Goal: Task Accomplishment & Management: Use online tool/utility

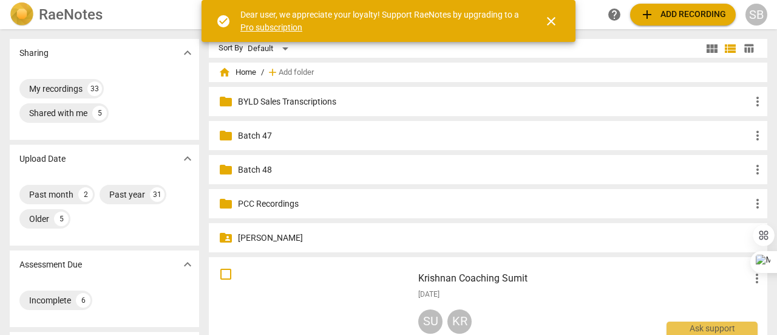
click at [672, 14] on span "add Add recording" at bounding box center [683, 14] width 86 height 15
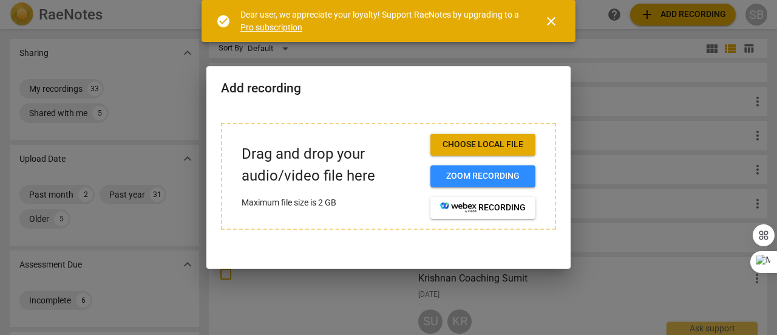
click at [474, 149] on span "Choose local file" at bounding box center [483, 144] width 86 height 12
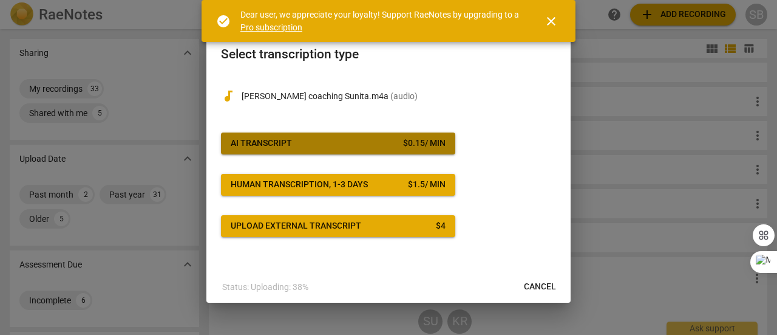
click at [364, 144] on span "AI Transcript $ 0.15 / min" at bounding box center [338, 143] width 215 height 12
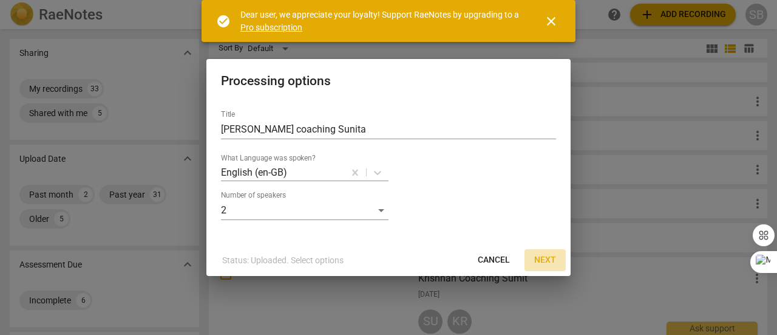
click at [548, 260] on span "Next" at bounding box center [545, 260] width 22 height 12
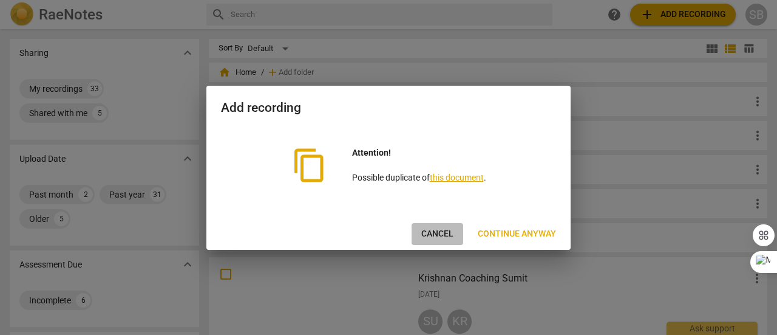
click at [440, 228] on span "Cancel" at bounding box center [437, 234] width 32 height 12
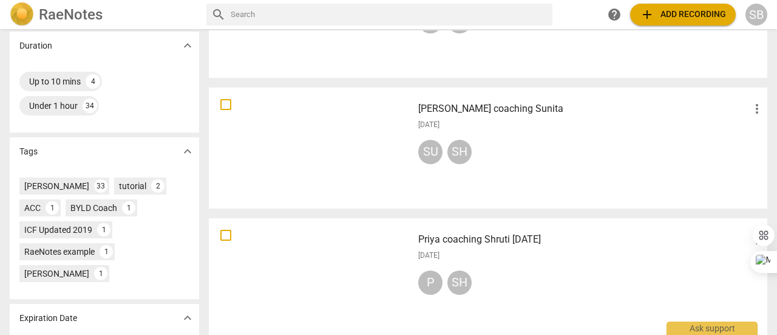
scroll to position [304, 0]
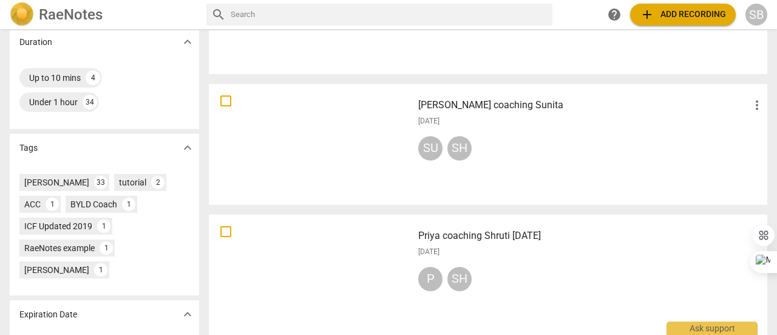
click at [540, 155] on div "SU SH" at bounding box center [591, 150] width 346 height 29
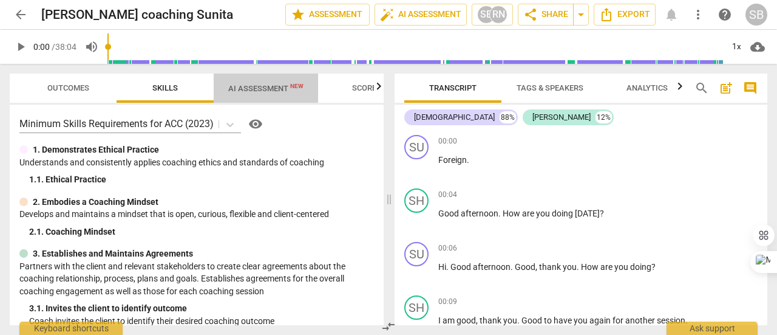
click at [260, 87] on span "AI Assessment New" at bounding box center [265, 88] width 75 height 9
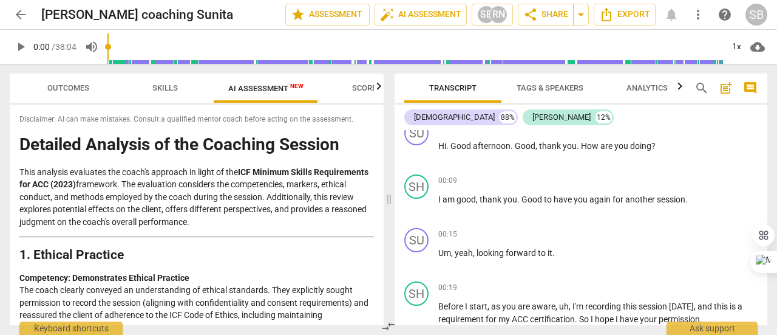
scroll to position [121, 0]
click at [567, 89] on span "Tags & Speakers" at bounding box center [550, 87] width 67 height 9
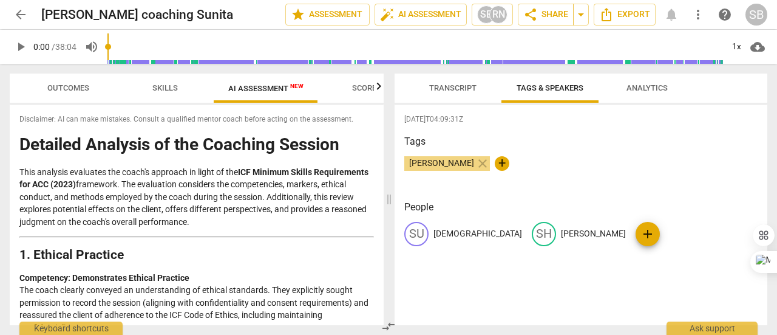
click at [636, 84] on span "Analytics" at bounding box center [647, 87] width 41 height 9
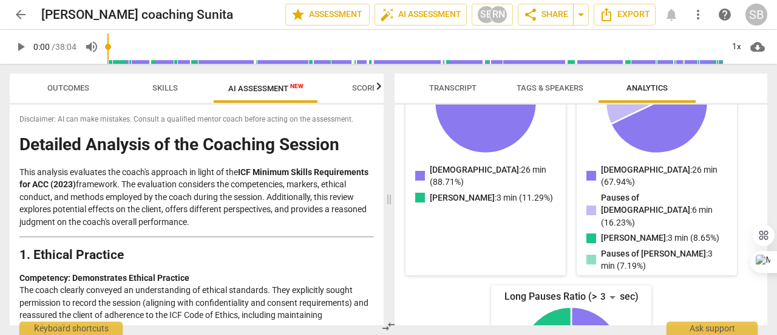
scroll to position [243, 0]
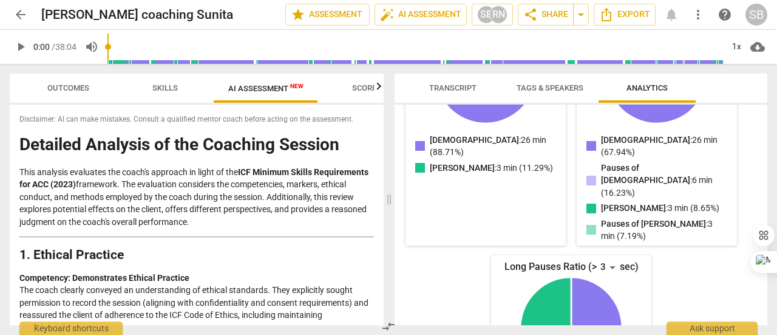
click at [466, 86] on span "Transcript" at bounding box center [452, 87] width 47 height 9
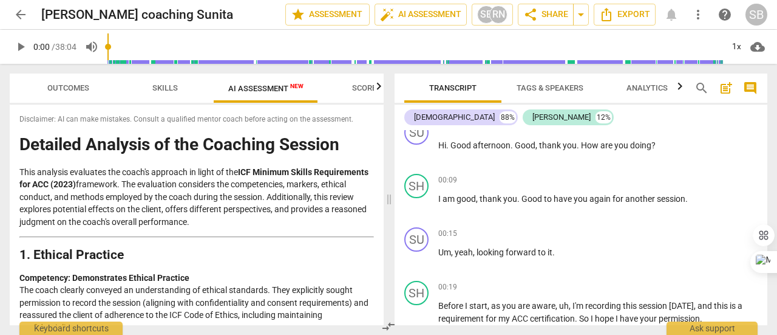
click at [166, 89] on span "Skills" at bounding box center [165, 87] width 26 height 9
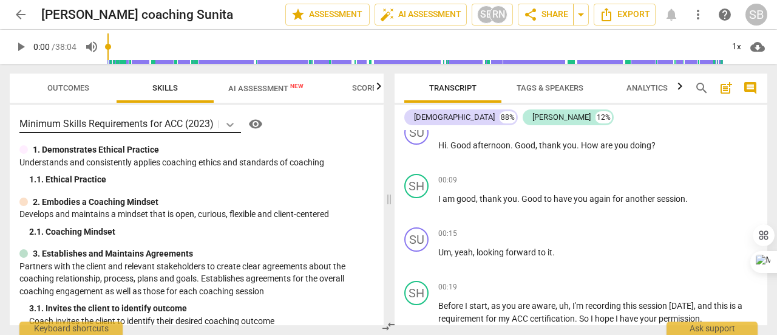
click at [233, 126] on icon at bounding box center [230, 124] width 12 height 12
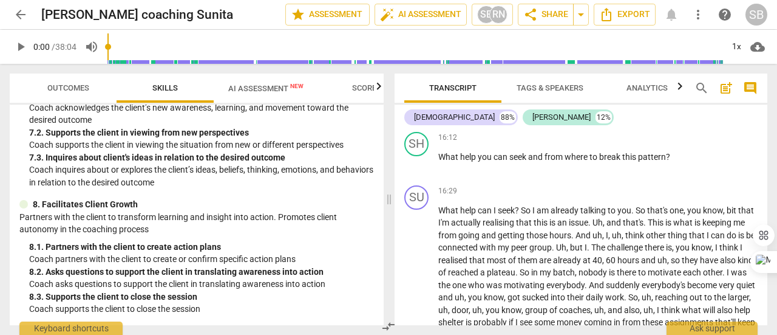
scroll to position [3036, 0]
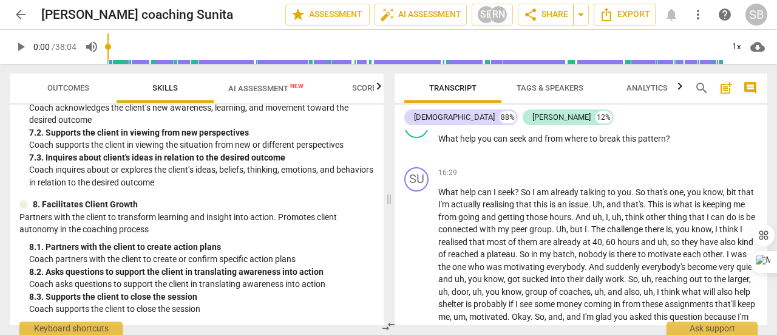
click at [264, 90] on span "AI Assessment New" at bounding box center [265, 88] width 75 height 9
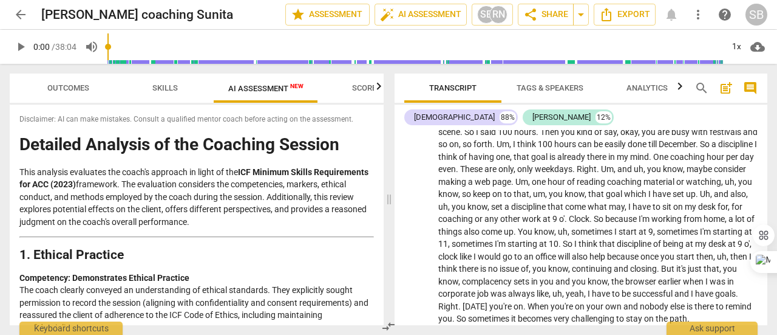
scroll to position [3401, 0]
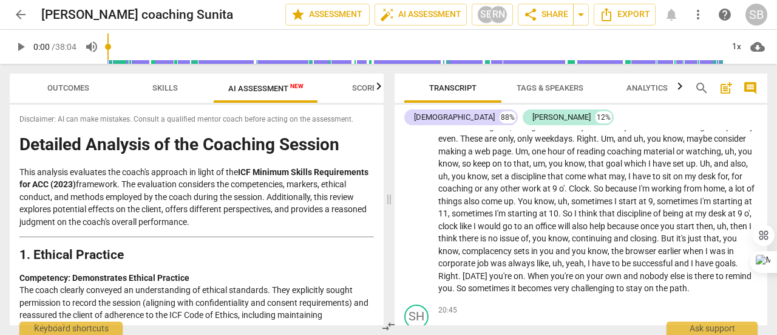
click at [366, 88] on span "Scores" at bounding box center [366, 87] width 29 height 9
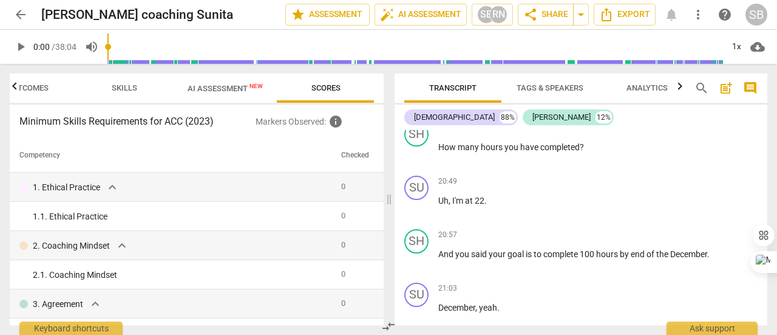
scroll to position [3644, 0]
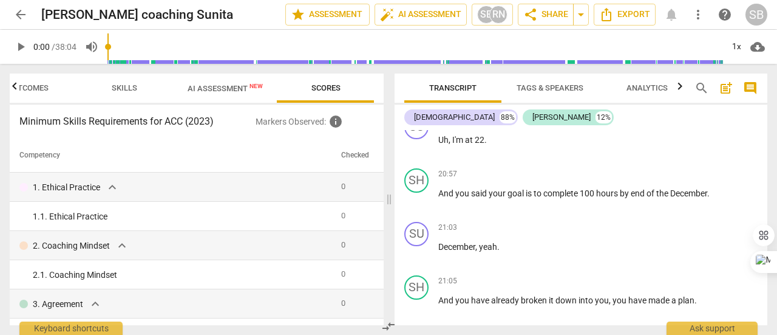
click at [231, 86] on span "AI Assessment New" at bounding box center [225, 88] width 75 height 9
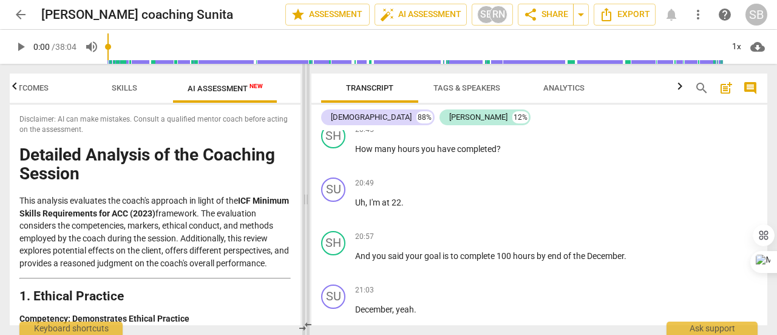
drag, startPoint x: 390, startPoint y: 199, endPoint x: 307, endPoint y: 200, distance: 83.2
click at [307, 200] on span at bounding box center [305, 199] width 7 height 271
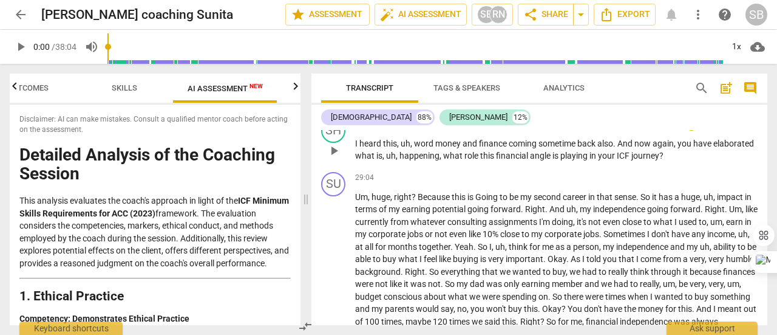
scroll to position [4371, 0]
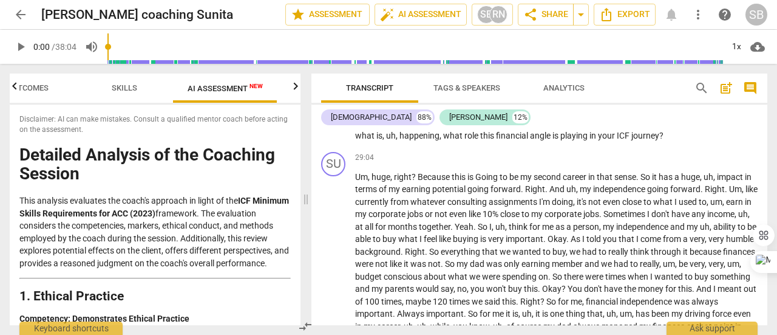
click at [125, 87] on span "Skills" at bounding box center [125, 87] width 26 height 9
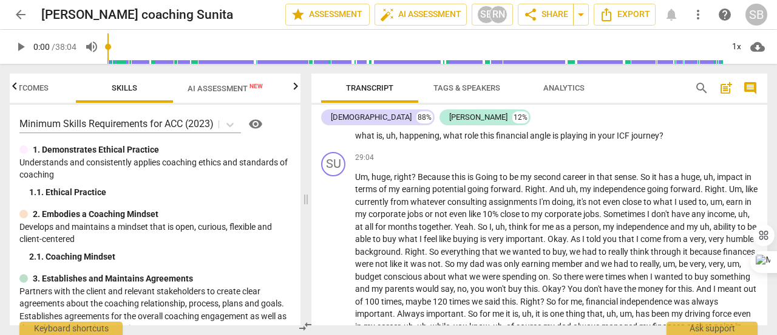
click at [43, 93] on span "Outcomes" at bounding box center [27, 88] width 71 height 16
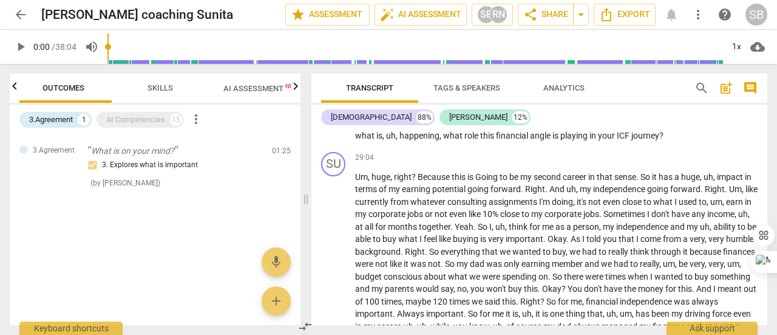
scroll to position [0, 0]
click at [136, 123] on div "AI Competencies" at bounding box center [135, 120] width 59 height 12
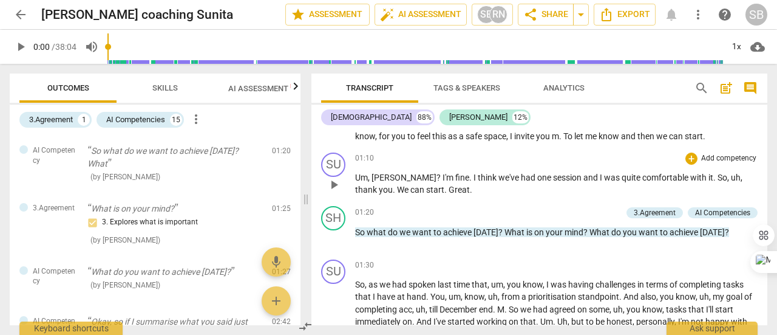
scroll to position [547, 0]
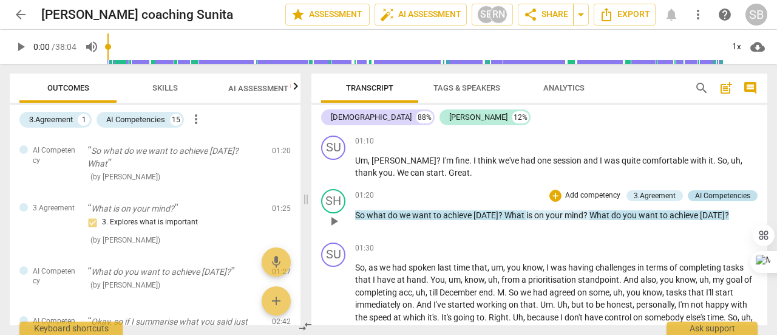
click at [736, 194] on div "AI Competencies" at bounding box center [722, 195] width 55 height 11
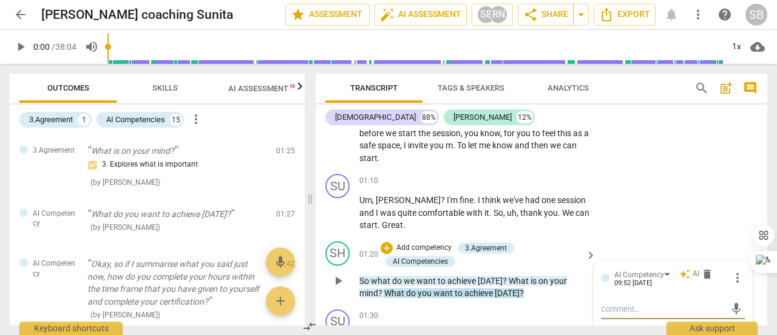
scroll to position [636, 0]
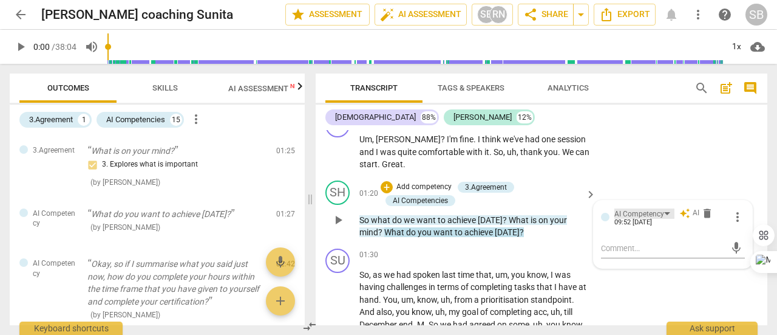
click at [667, 211] on div "AI Competency" at bounding box center [645, 213] width 60 height 10
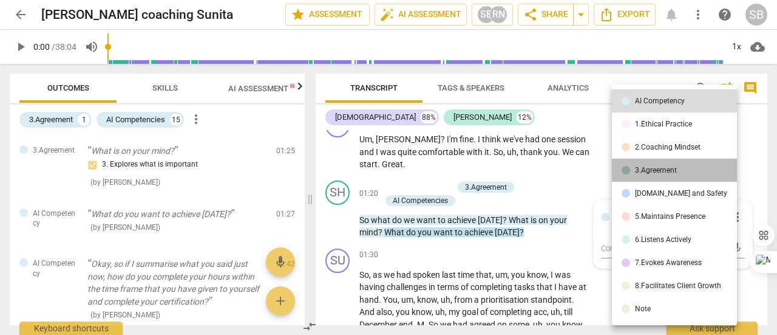
click at [676, 171] on div "3.Agreement" at bounding box center [656, 169] width 42 height 7
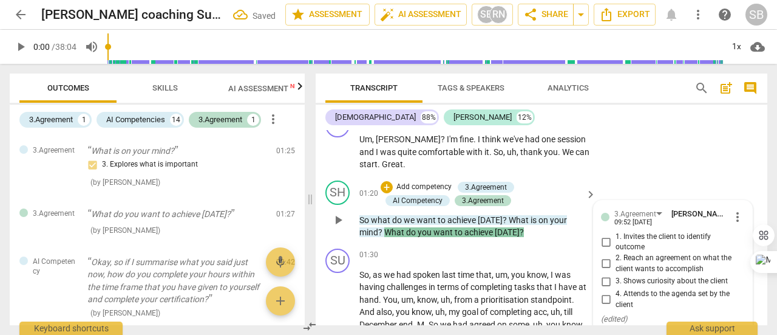
scroll to position [697, 0]
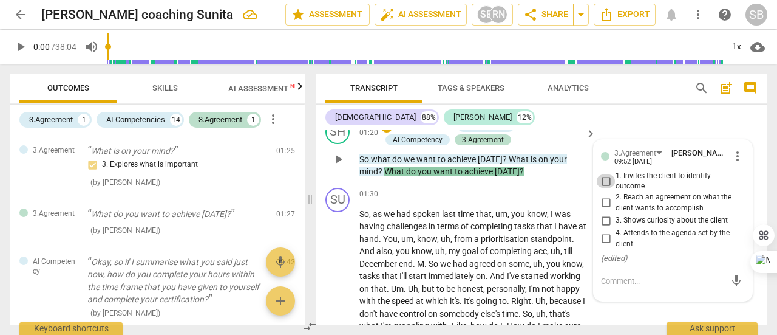
click at [604, 183] on input "1. Invites the client to identify outcome" at bounding box center [605, 181] width 19 height 15
checkbox input "true"
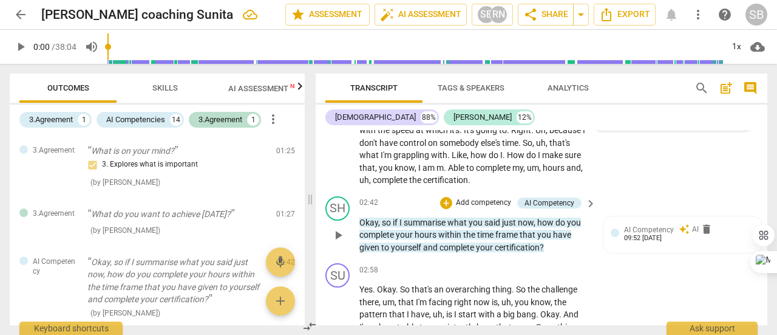
scroll to position [879, 0]
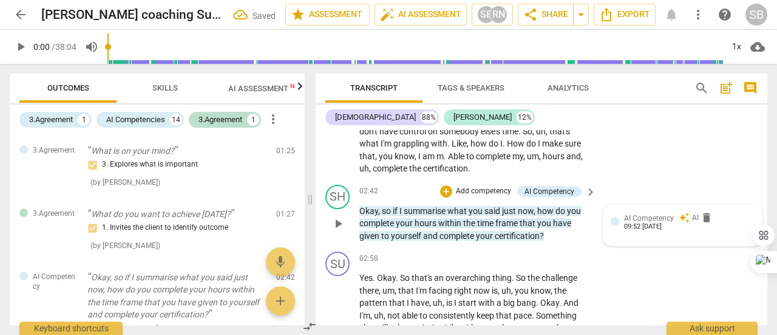
click at [673, 218] on div "AI Competency auto_awesome AI delete 09:52 [DATE]" at bounding box center [689, 221] width 131 height 19
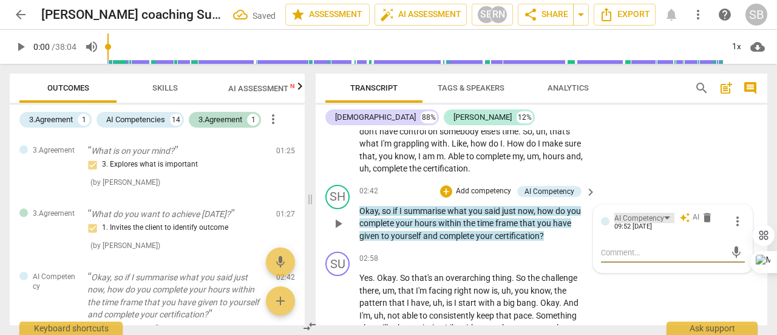
click at [662, 215] on div "AI Competency" at bounding box center [645, 218] width 60 height 10
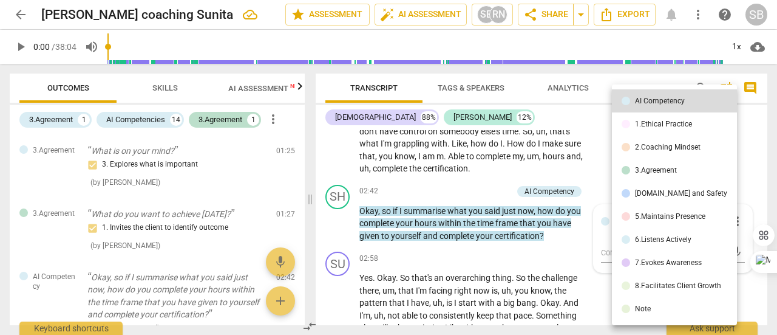
click at [664, 241] on div "6.Listens Actively" at bounding box center [663, 239] width 56 height 7
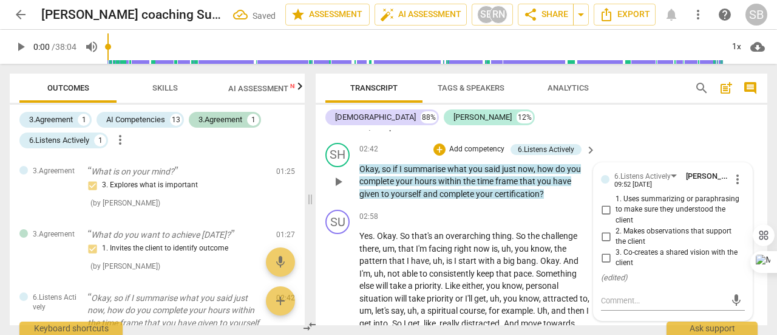
scroll to position [939, 0]
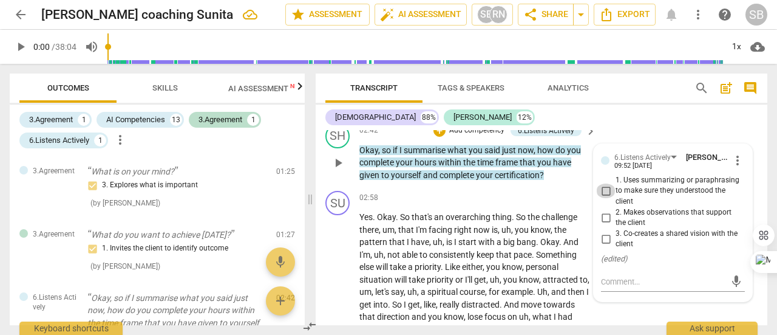
click at [608, 185] on input "1. Uses summarizing or paraphrasing to make sure they understood the client" at bounding box center [605, 190] width 19 height 15
checkbox input "true"
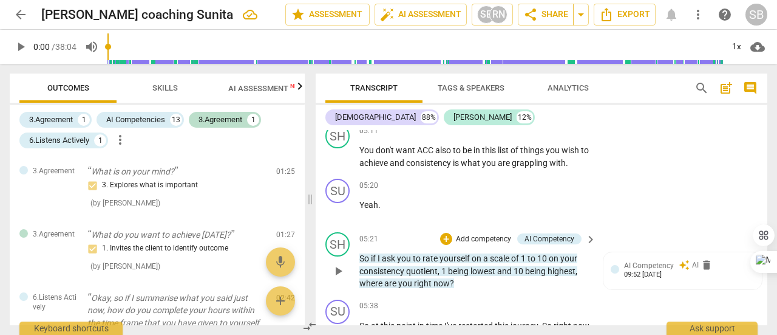
scroll to position [1486, 0]
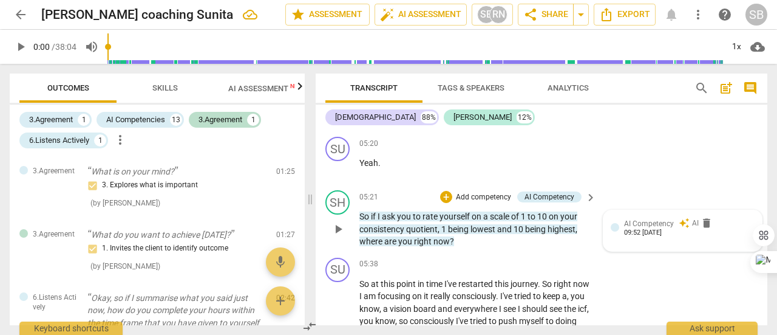
click at [651, 224] on span "AI Competency" at bounding box center [649, 223] width 50 height 9
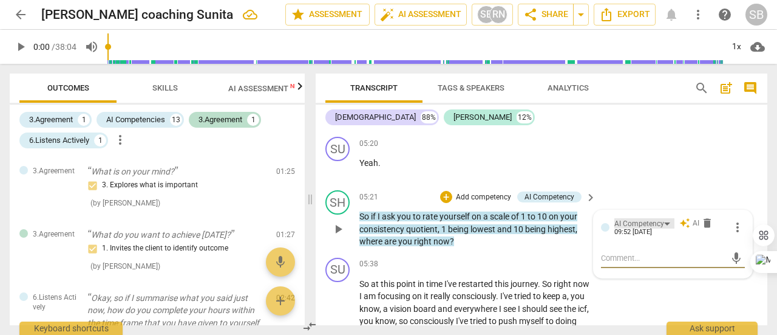
click at [666, 224] on div "AI Competency" at bounding box center [645, 223] width 60 height 10
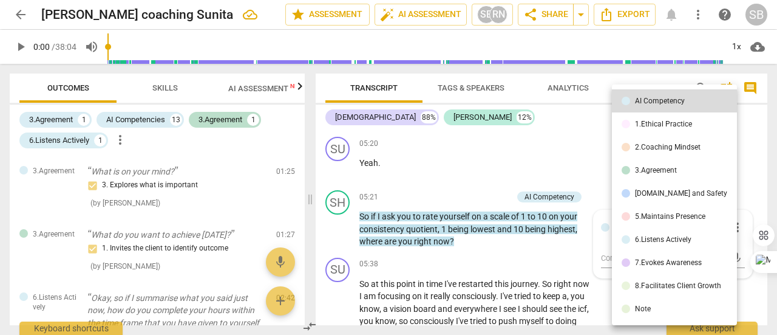
click at [667, 262] on div "7.Evokes Awareness" at bounding box center [668, 262] width 67 height 7
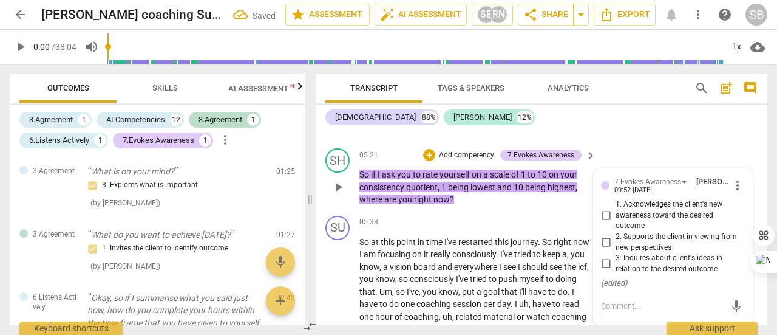
scroll to position [1547, 0]
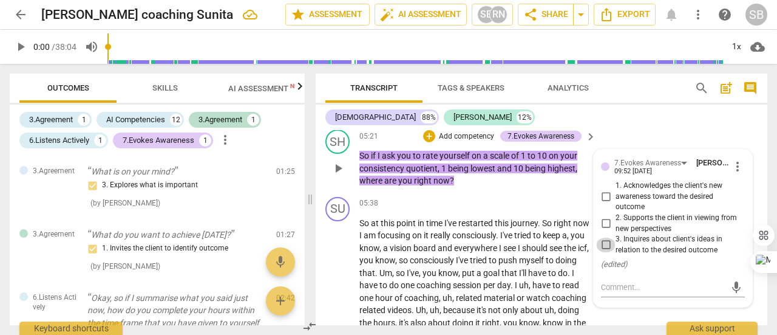
click at [606, 246] on input "3. Inquires about client's ideas in relation to the desired outcome" at bounding box center [605, 244] width 19 height 15
checkbox input "true"
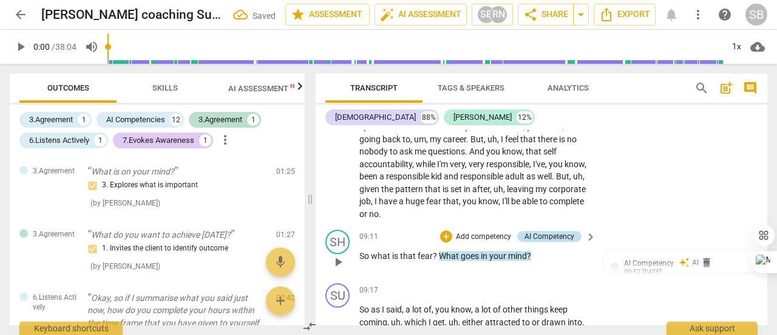
scroll to position [2154, 0]
click at [550, 241] on div "AI Competency" at bounding box center [550, 235] width 50 height 11
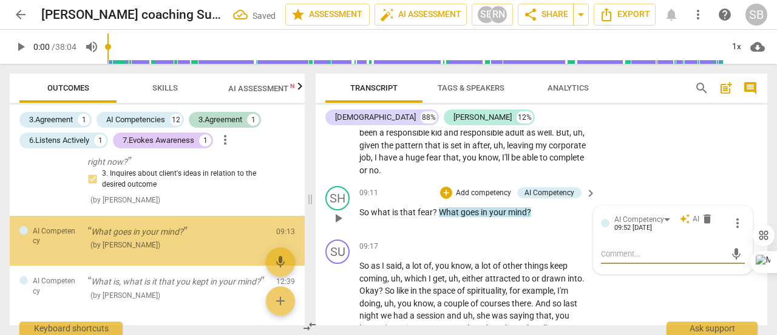
scroll to position [2215, 0]
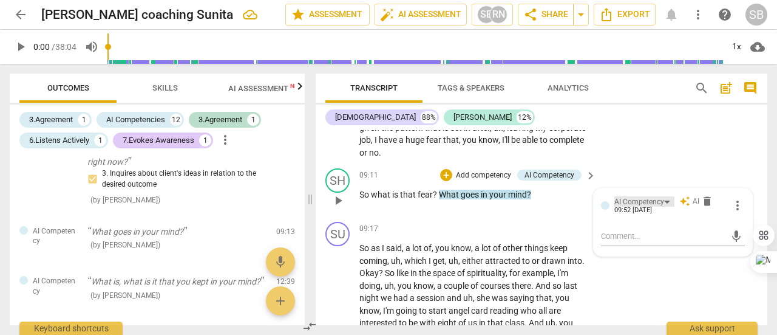
click at [664, 206] on div "AI Competency" at bounding box center [645, 201] width 60 height 10
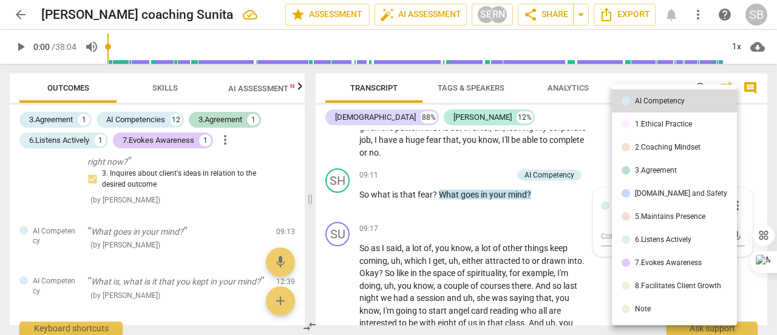
click at [666, 196] on div "[DOMAIN_NAME] and Safety" at bounding box center [681, 192] width 92 height 7
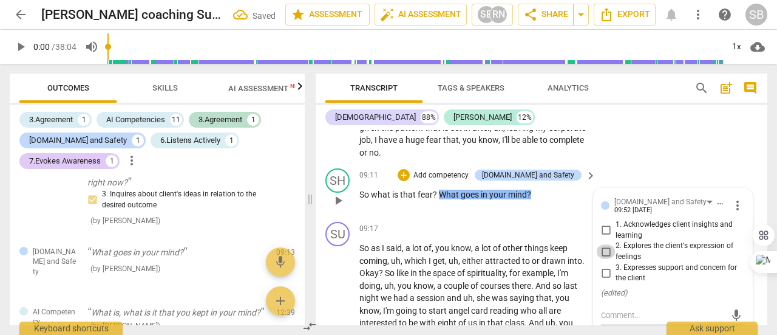
click at [606, 259] on input "2. Explores the client's expression of feelings" at bounding box center [605, 251] width 19 height 15
checkbox input "true"
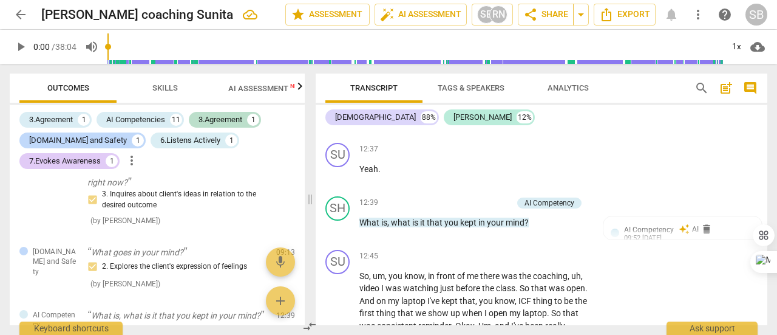
scroll to position [2944, 0]
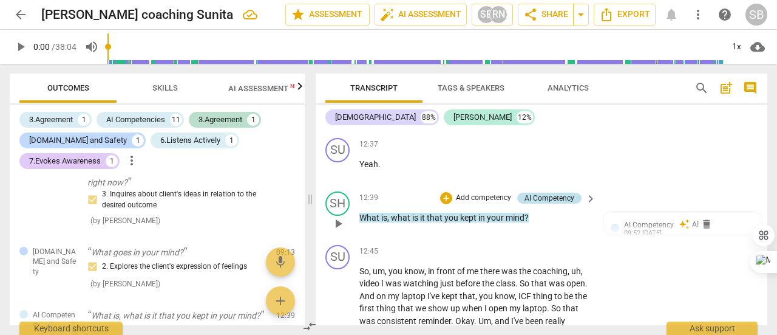
click at [566, 203] on div "AI Competency" at bounding box center [550, 198] width 50 height 11
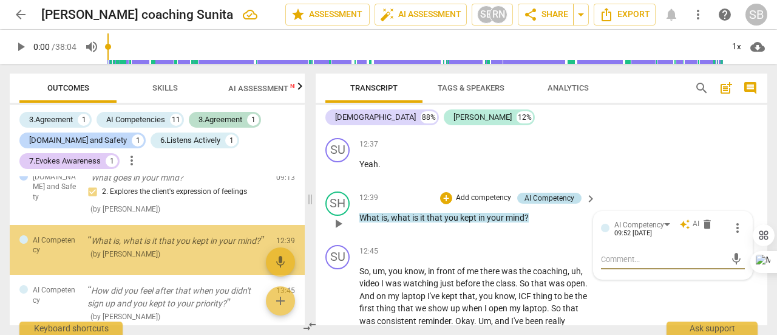
scroll to position [408, 0]
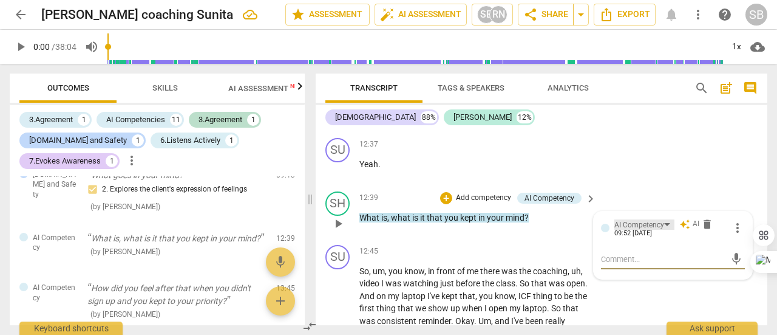
click at [666, 230] on div "AI Competency" at bounding box center [645, 224] width 60 height 10
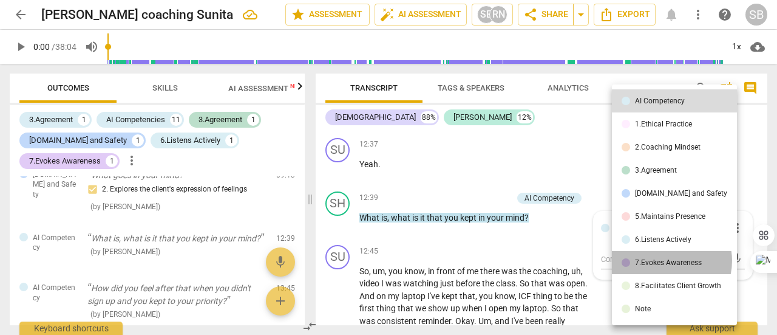
click at [665, 261] on div "7.Evokes Awareness" at bounding box center [668, 262] width 67 height 7
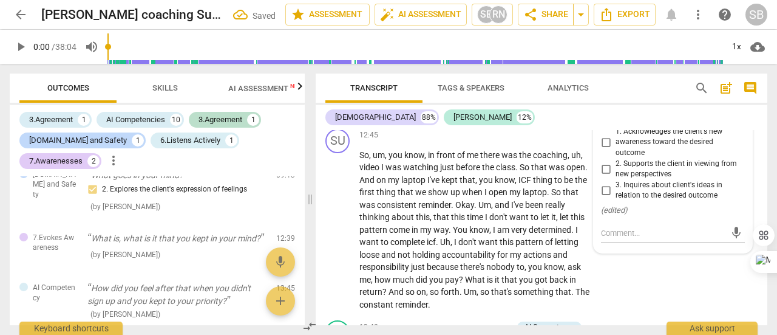
scroll to position [3065, 0]
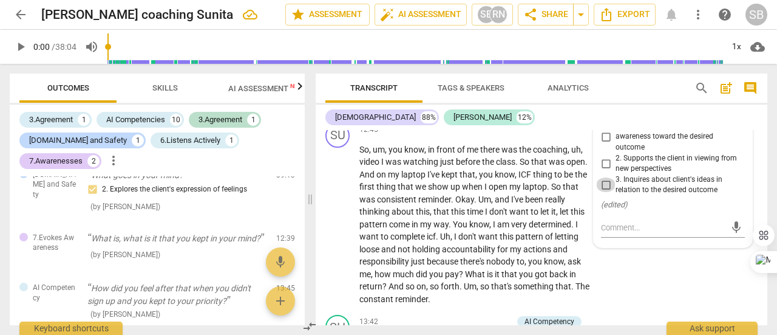
click at [604, 192] on input "3. Inquires about client's ideas in relation to the desired outcome" at bounding box center [605, 184] width 19 height 15
checkbox input "true"
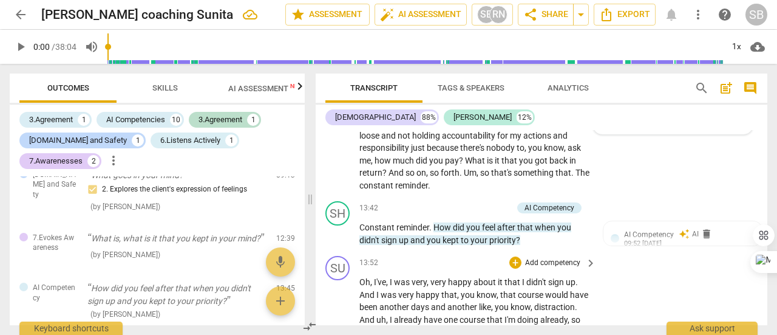
scroll to position [3247, 0]
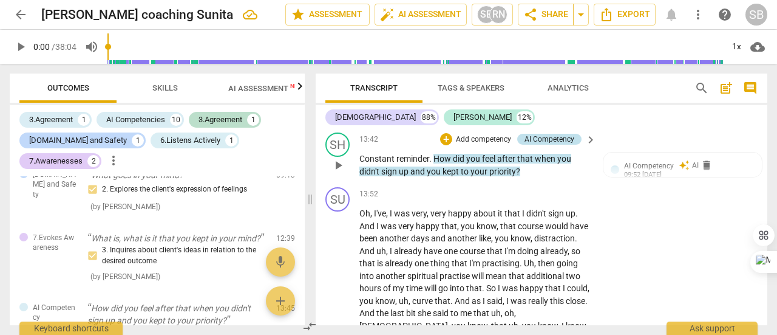
click at [560, 145] on div "AI Competency" at bounding box center [550, 139] width 50 height 11
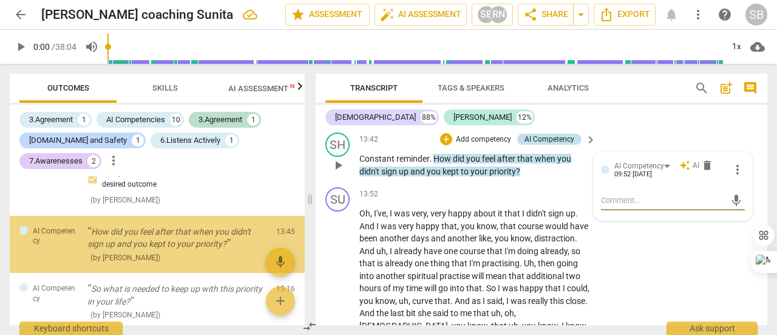
scroll to position [490, 0]
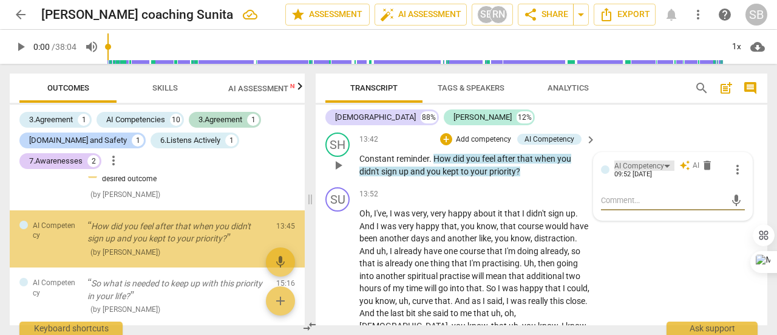
click at [661, 172] on div "AI Competency" at bounding box center [640, 166] width 50 height 12
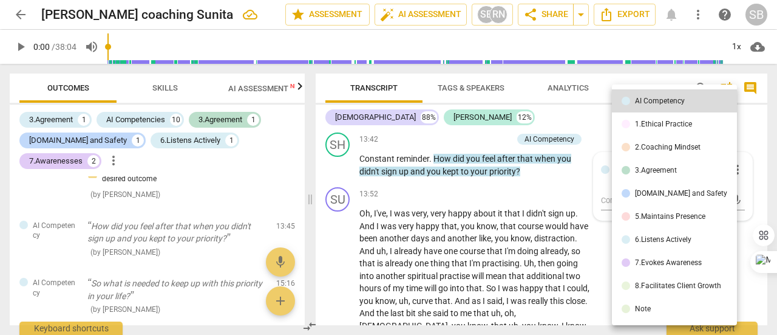
click at [661, 217] on div "5.Maintains Presence" at bounding box center [670, 216] width 70 height 7
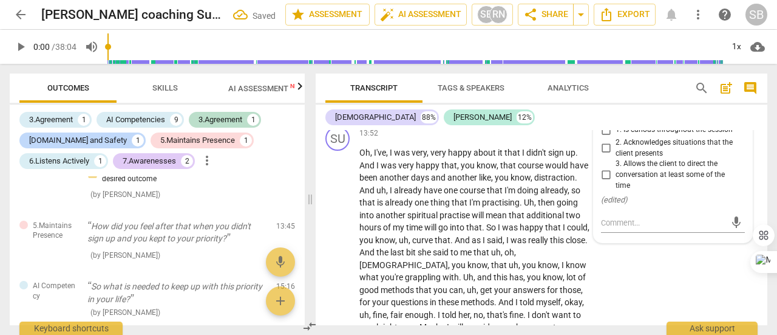
scroll to position [3247, 0]
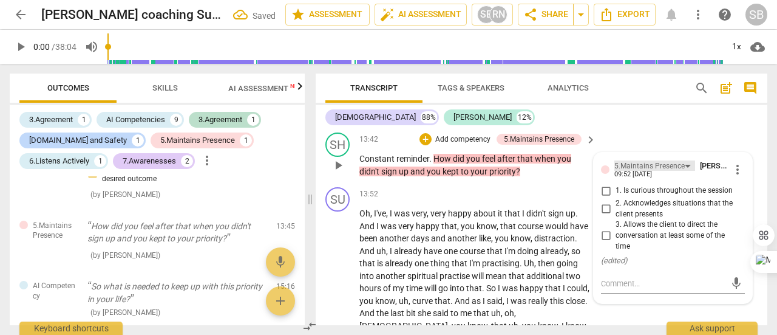
click at [680, 172] on div "5.Maintains Presence" at bounding box center [650, 166] width 70 height 12
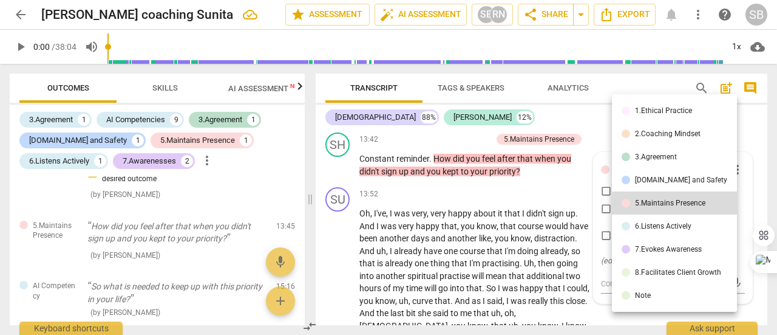
click at [679, 183] on div "[DOMAIN_NAME] and Safety" at bounding box center [681, 179] width 92 height 7
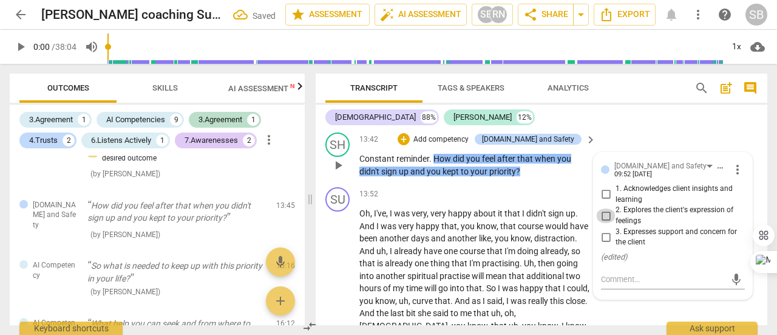
click at [610, 223] on input "2. Explores the client's expression of feelings" at bounding box center [605, 215] width 19 height 15
checkbox input "true"
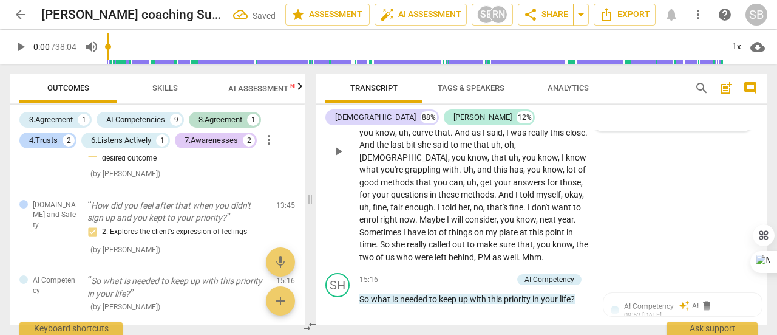
scroll to position [3551, 0]
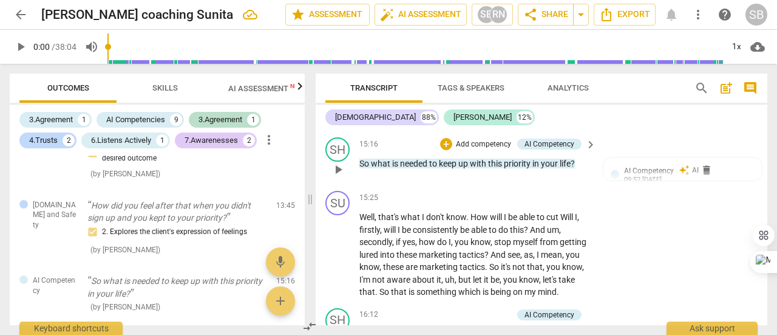
click at [557, 168] on span "your" at bounding box center [550, 164] width 19 height 10
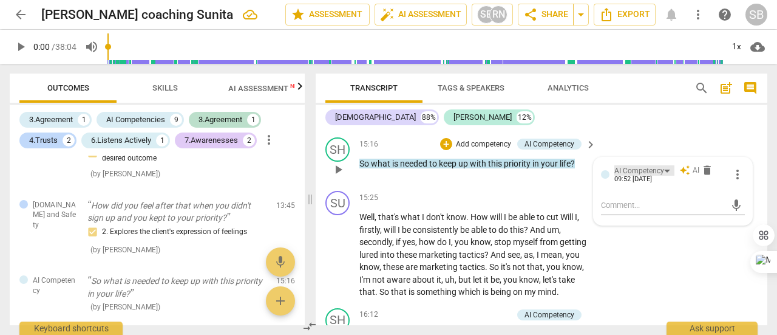
click at [663, 176] on div "AI Competency" at bounding box center [645, 170] width 60 height 10
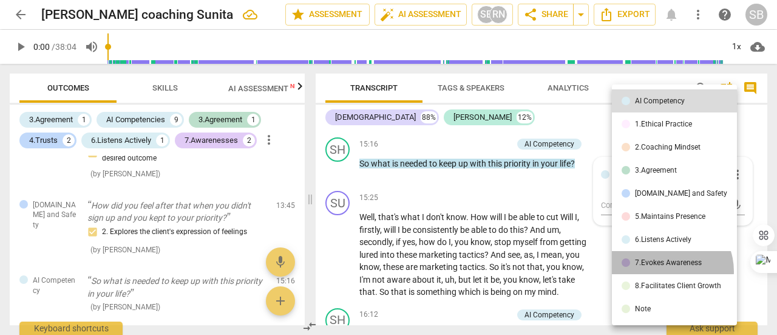
click at [666, 271] on li "7.Evokes Awareness" at bounding box center [674, 262] width 125 height 23
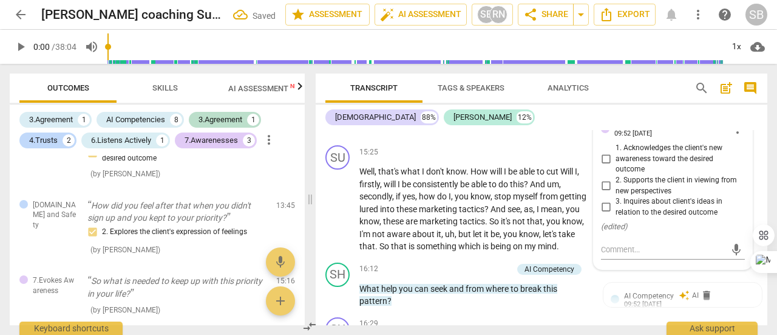
scroll to position [3612, 0]
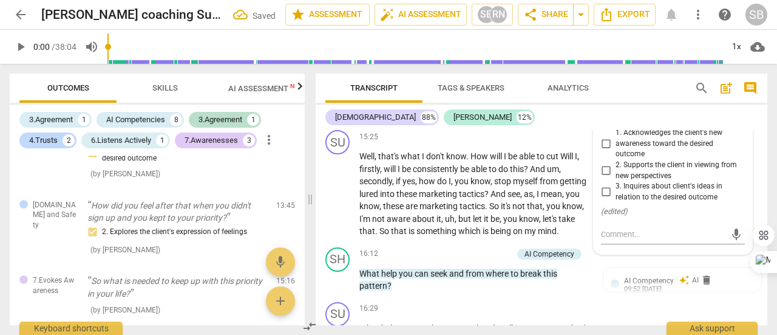
click at [606, 199] on input "3. Inquires about client's ideas in relation to the desired outcome" at bounding box center [605, 192] width 19 height 15
checkbox input "true"
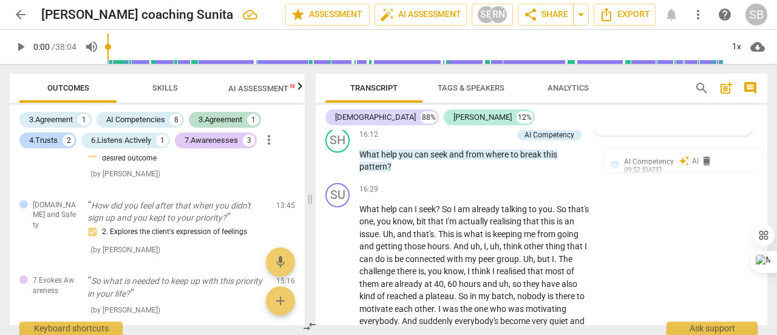
scroll to position [3733, 0]
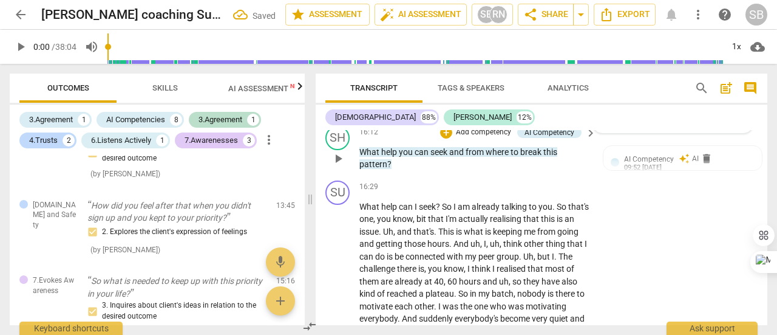
click at [515, 157] on span "to" at bounding box center [516, 152] width 10 height 10
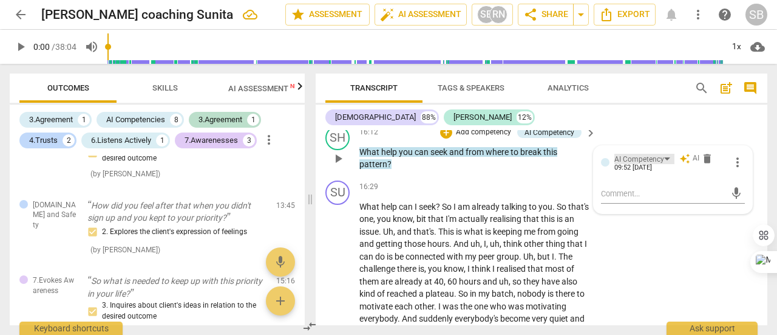
click at [663, 164] on div "AI Competency" at bounding box center [645, 159] width 60 height 10
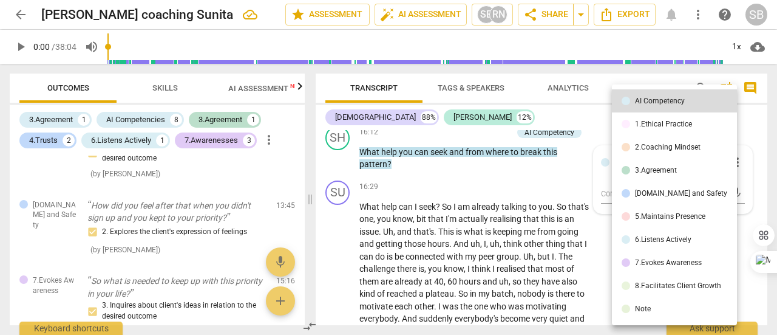
click at [662, 261] on div "7.Evokes Awareness" at bounding box center [668, 262] width 67 height 7
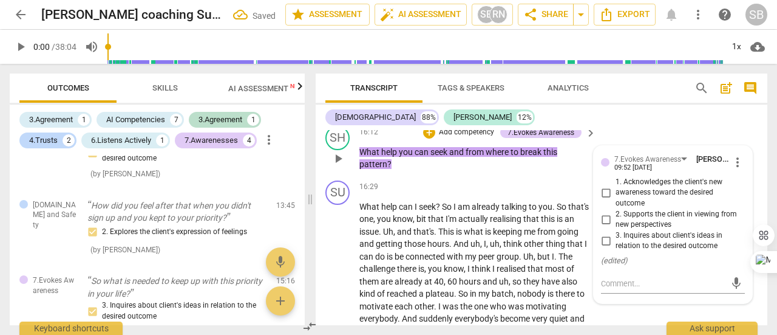
click at [635, 230] on span "2. Supports the client in viewing from new perspectives" at bounding box center [678, 219] width 124 height 21
click at [616, 227] on input "2. Supports the client in viewing from new perspectives" at bounding box center [605, 219] width 19 height 15
checkbox input "true"
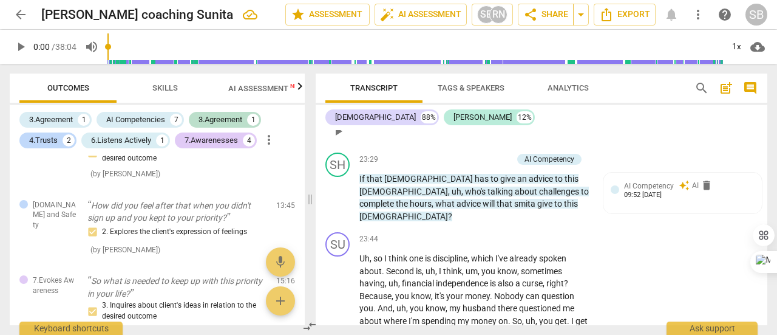
scroll to position [5251, 0]
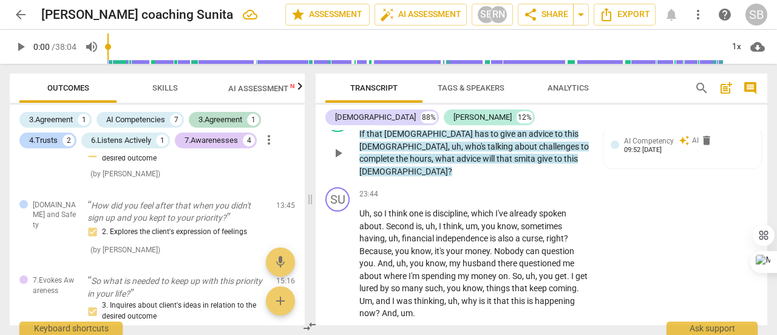
click at [540, 120] on div "AI Competency" at bounding box center [550, 114] width 50 height 11
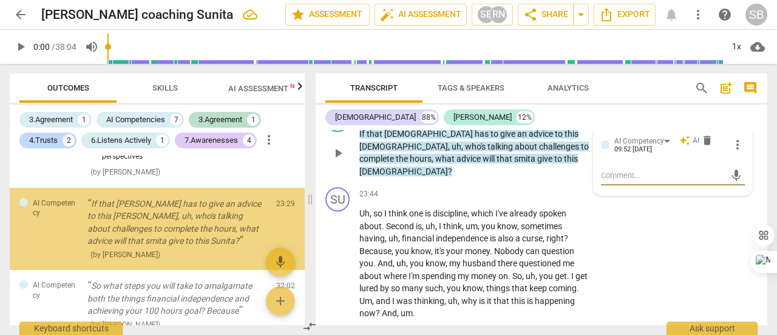
scroll to position [733, 0]
click at [666, 146] on div "AI Competency" at bounding box center [645, 140] width 60 height 10
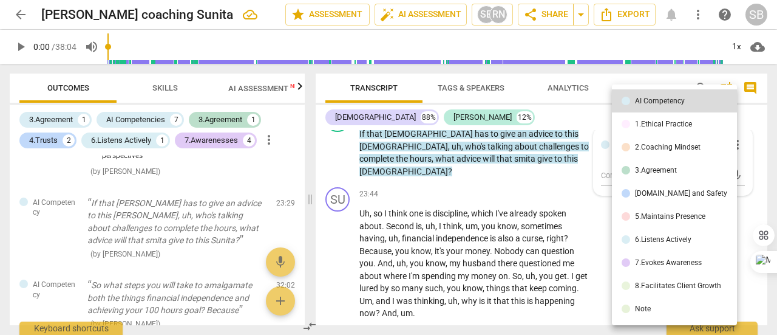
click at [666, 257] on li "7.Evokes Awareness" at bounding box center [674, 262] width 125 height 23
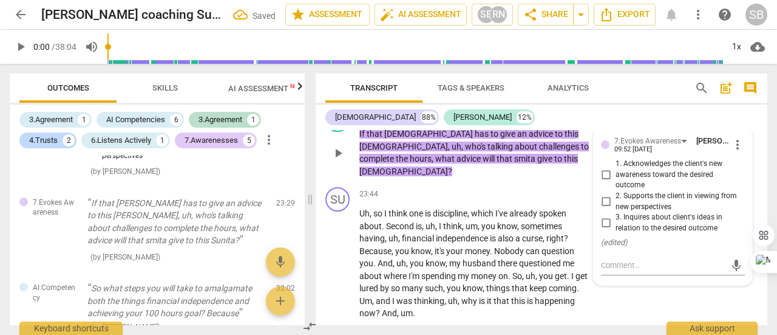
scroll to position [5312, 0]
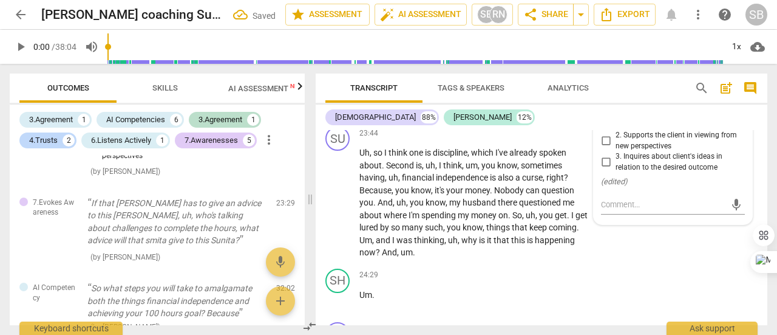
click at [606, 148] on input "2. Supports the client in viewing from new perspectives" at bounding box center [605, 141] width 19 height 15
checkbox input "true"
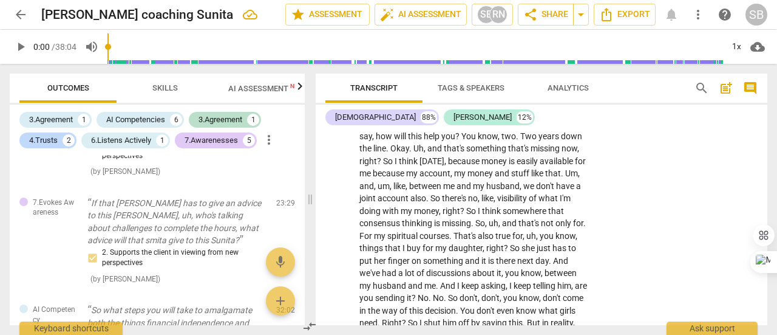
scroll to position [5737, 0]
